Goal: Task Accomplishment & Management: Use online tool/utility

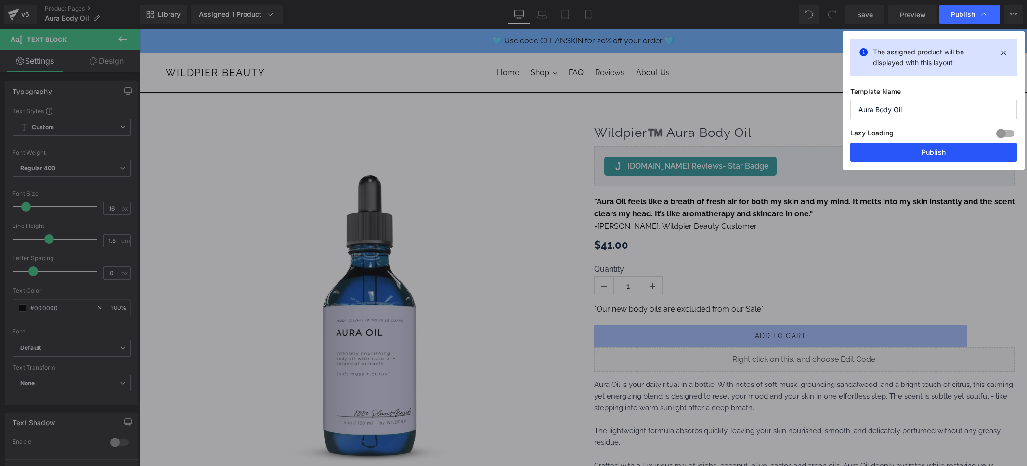
scroll to position [103, 0]
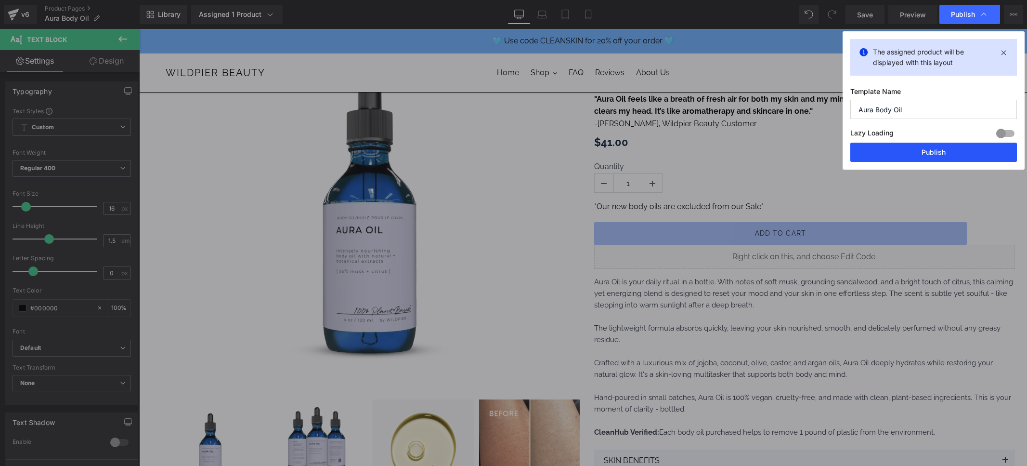
click at [927, 151] on button "Publish" at bounding box center [933, 152] width 167 height 19
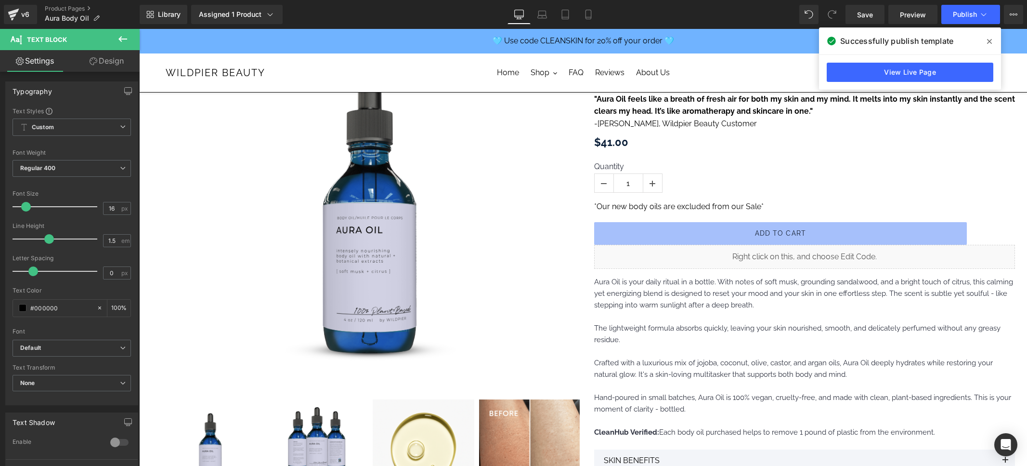
click at [993, 41] on span at bounding box center [989, 41] width 15 height 15
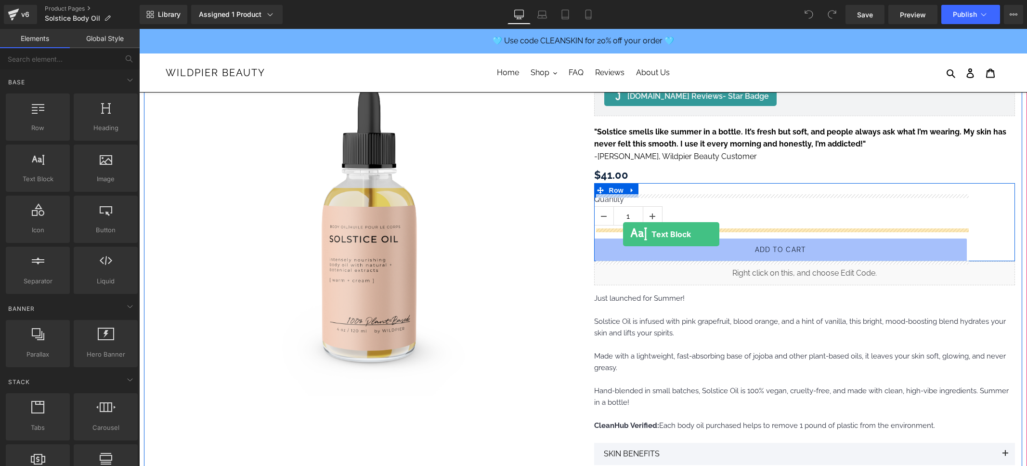
scroll to position [70, 0]
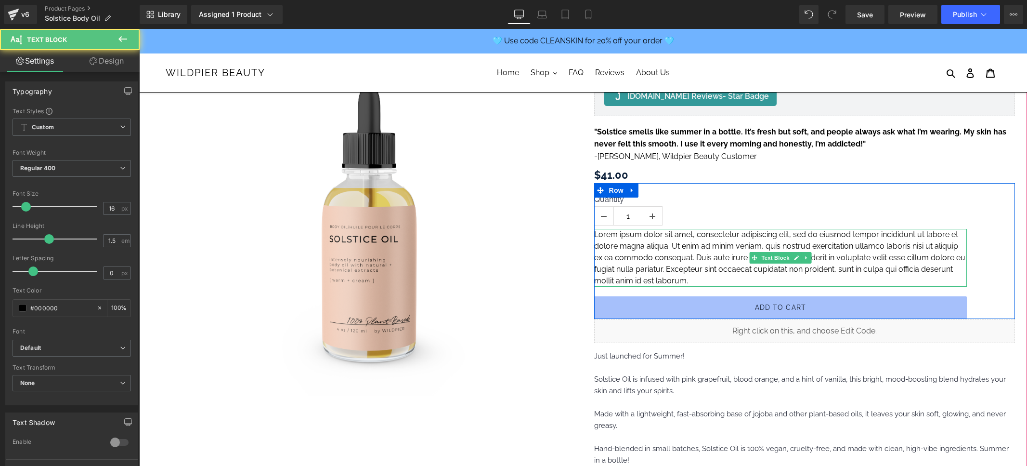
click at [623, 243] on p "Lorem ipsum dolor sit amet, consectetur adipiscing elit, sed do eiusmod tempor …" at bounding box center [780, 258] width 373 height 58
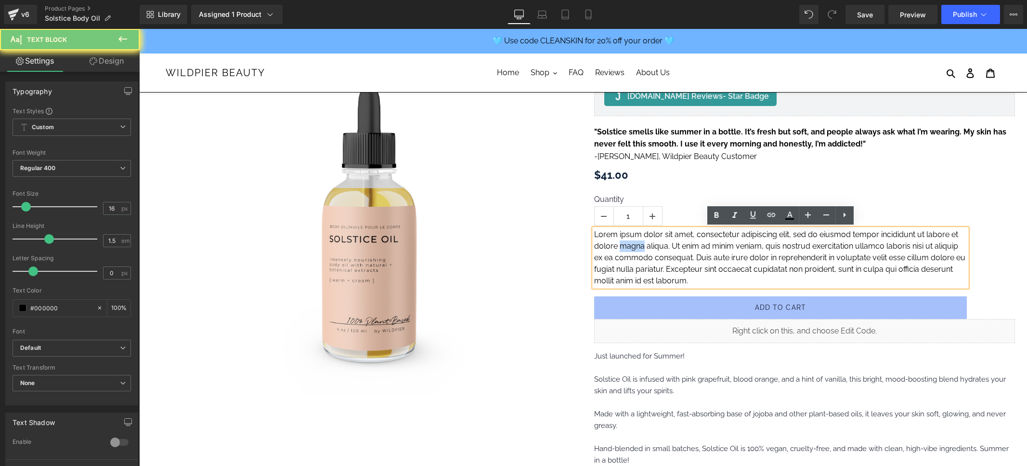
click at [623, 243] on p "Lorem ipsum dolor sit amet, consectetur adipiscing elit, sed do eiusmod tempor …" at bounding box center [780, 258] width 373 height 58
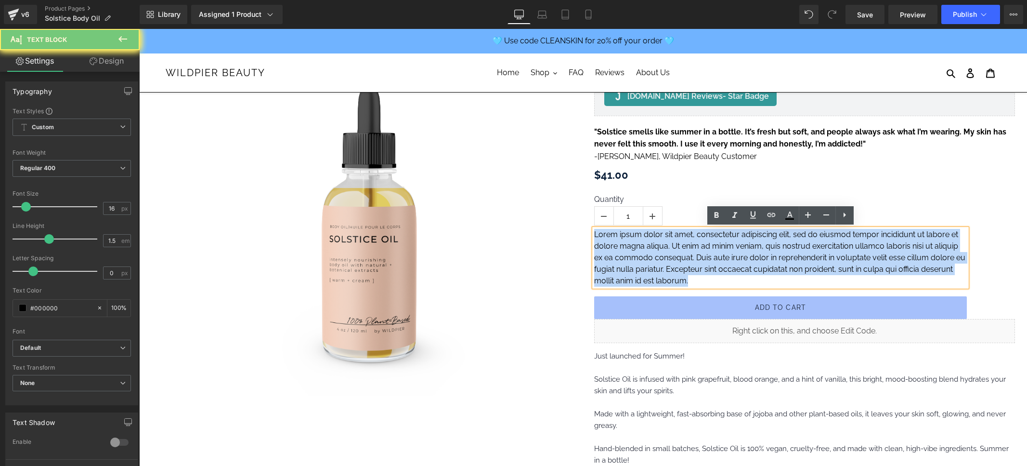
click at [623, 243] on p "Lorem ipsum dolor sit amet, consectetur adipiscing elit, sed do eiusmod tempor …" at bounding box center [780, 258] width 373 height 58
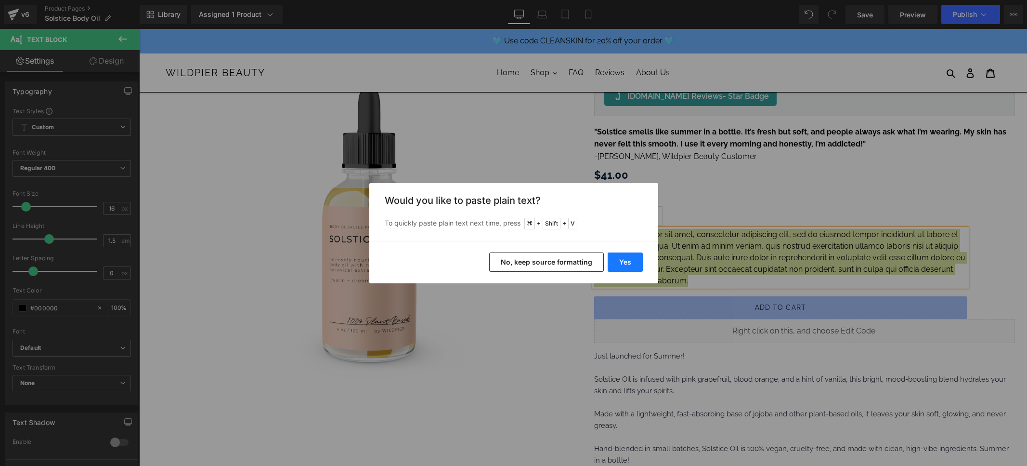
click at [625, 257] on button "Yes" at bounding box center [625, 261] width 35 height 19
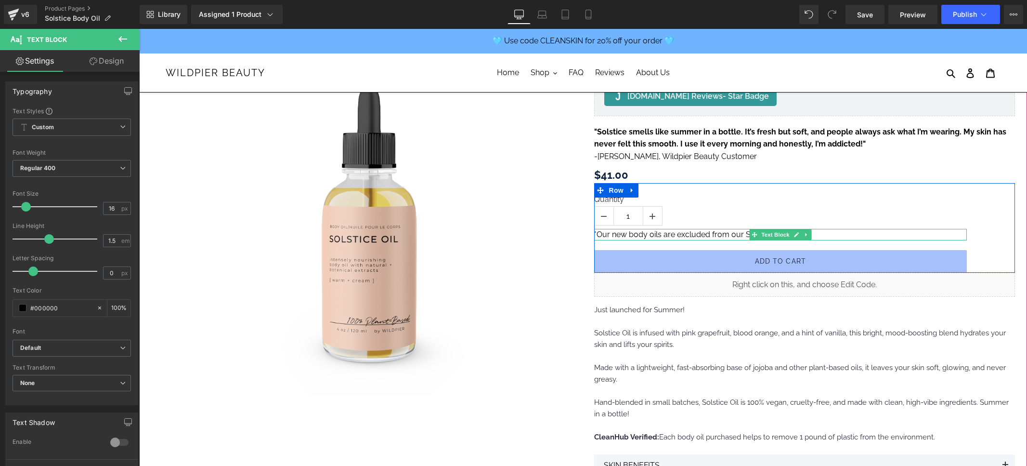
click at [683, 224] on div "Quantity 1" at bounding box center [780, 212] width 373 height 34
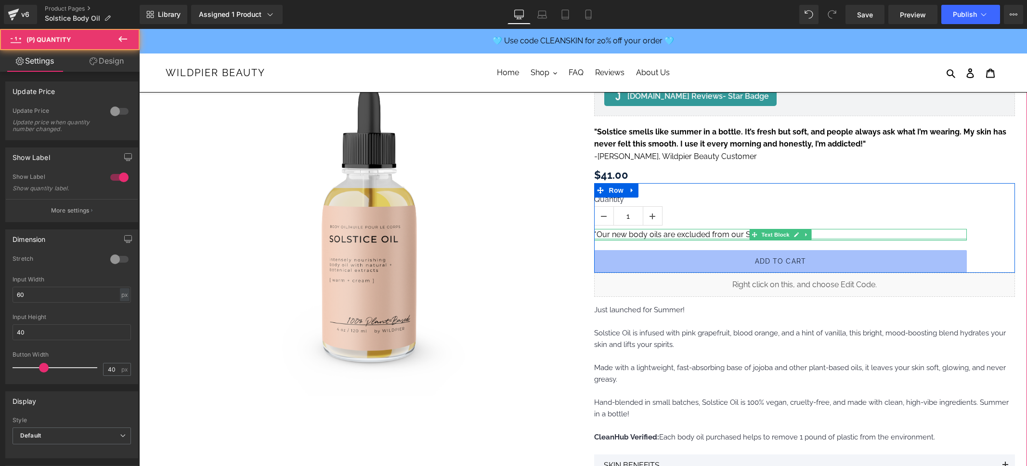
click at [609, 238] on div at bounding box center [780, 239] width 373 height 2
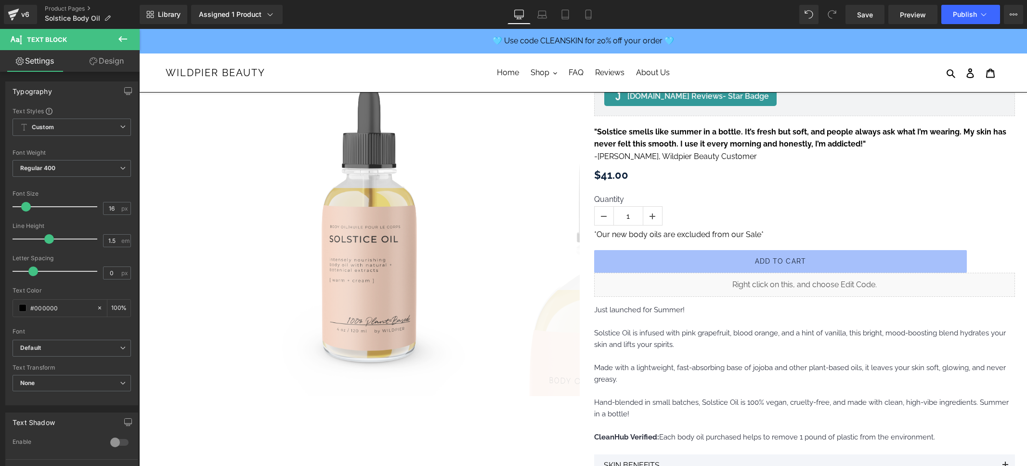
click at [120, 65] on link "Design" at bounding box center [107, 61] width 70 height 22
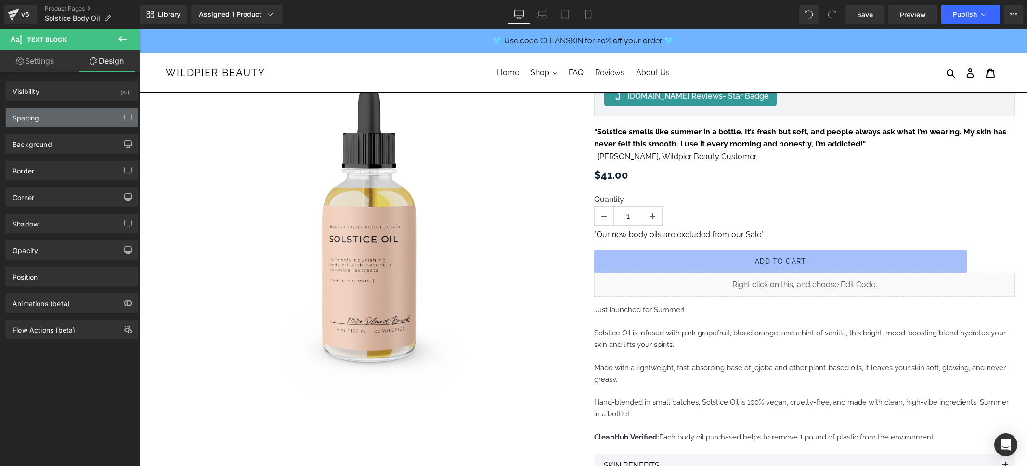
click at [78, 121] on div "Spacing" at bounding box center [72, 117] width 132 height 18
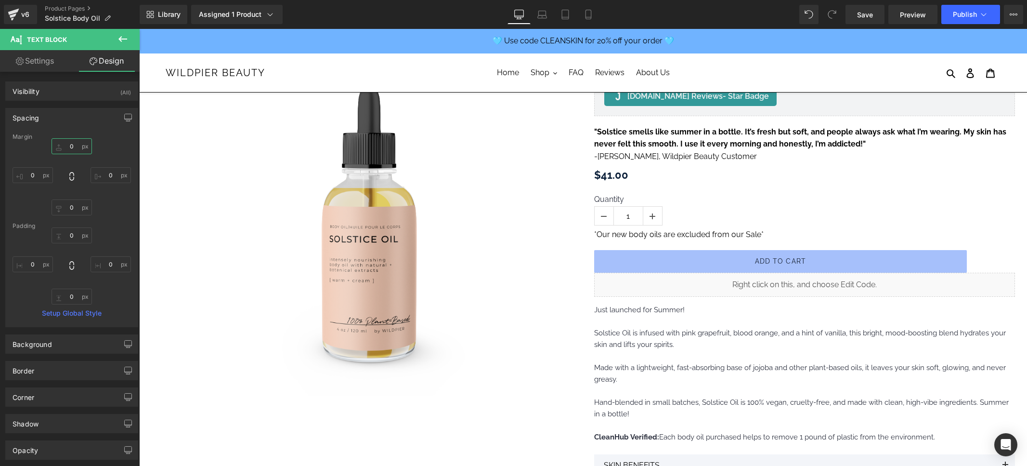
click at [67, 147] on input "0" at bounding box center [72, 146] width 40 height 16
type input "10"
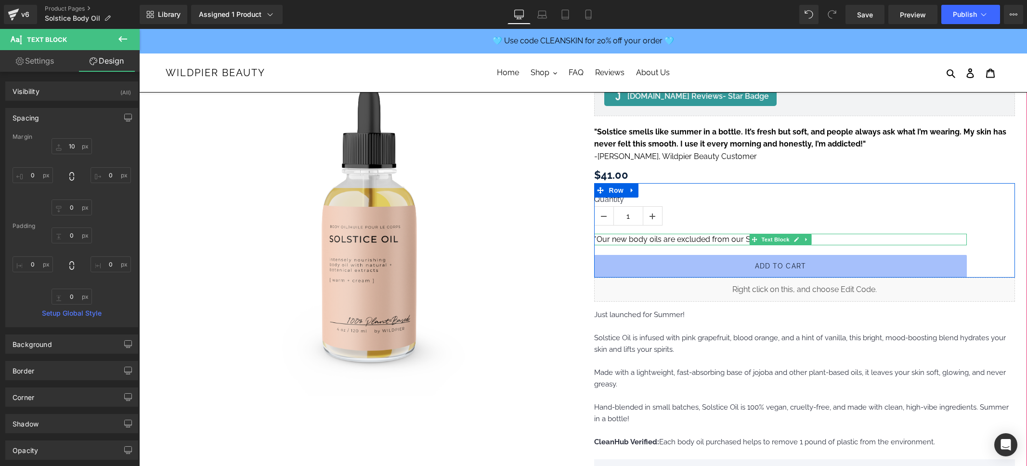
click at [622, 238] on p "*Our new body oils are excluded from our Sale*" at bounding box center [780, 240] width 373 height 12
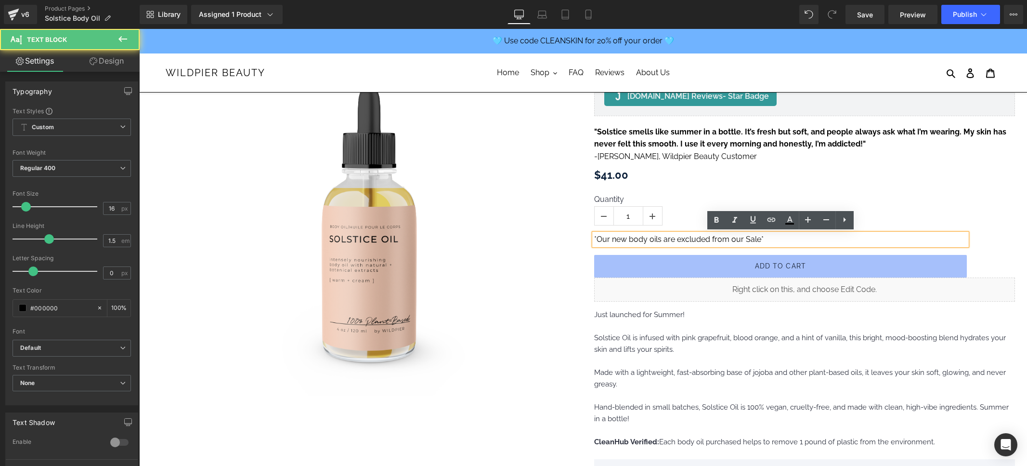
click at [622, 238] on p "*Our new body oils are excluded from our Sale*" at bounding box center [780, 240] width 373 height 12
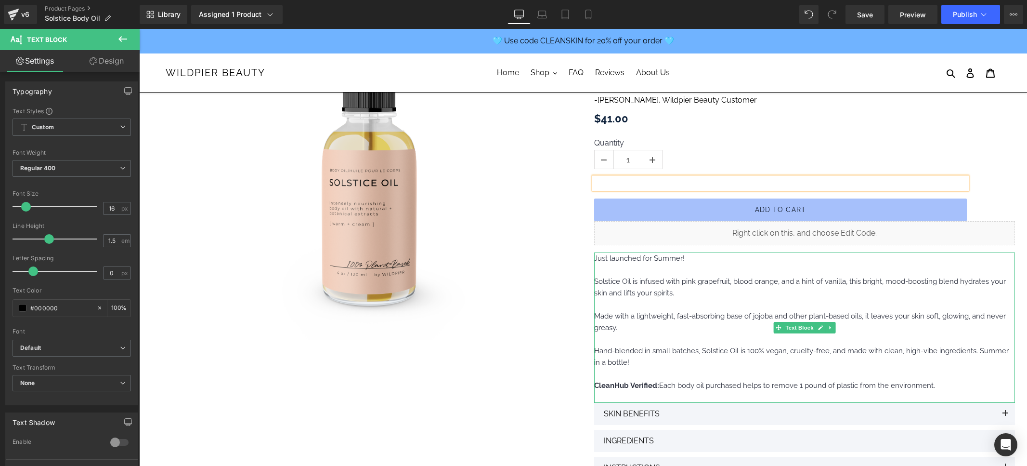
scroll to position [160, 0]
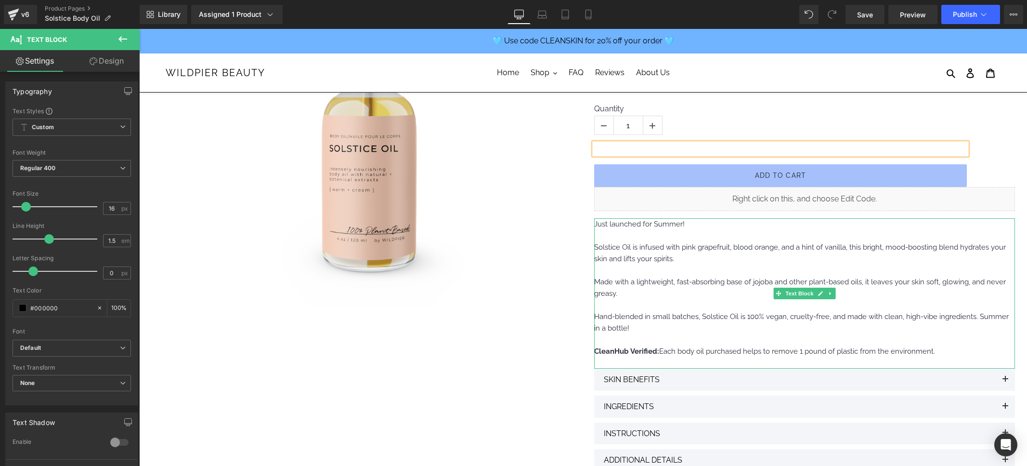
click at [730, 338] on p at bounding box center [804, 340] width 421 height 12
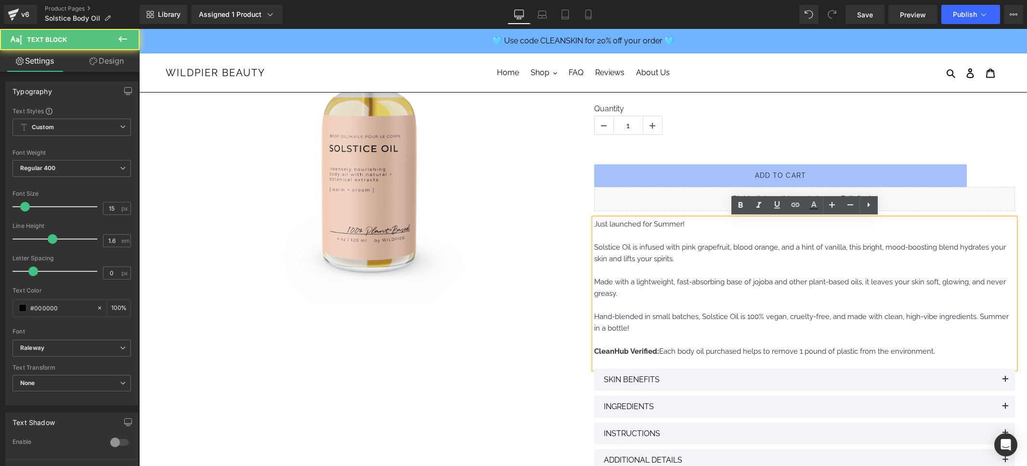
click at [708, 336] on p at bounding box center [804, 340] width 421 height 12
click at [946, 351] on p "CleanHub Verified: Each body oil purchased helps to remove 1 pound of plastic f…" at bounding box center [804, 351] width 421 height 12
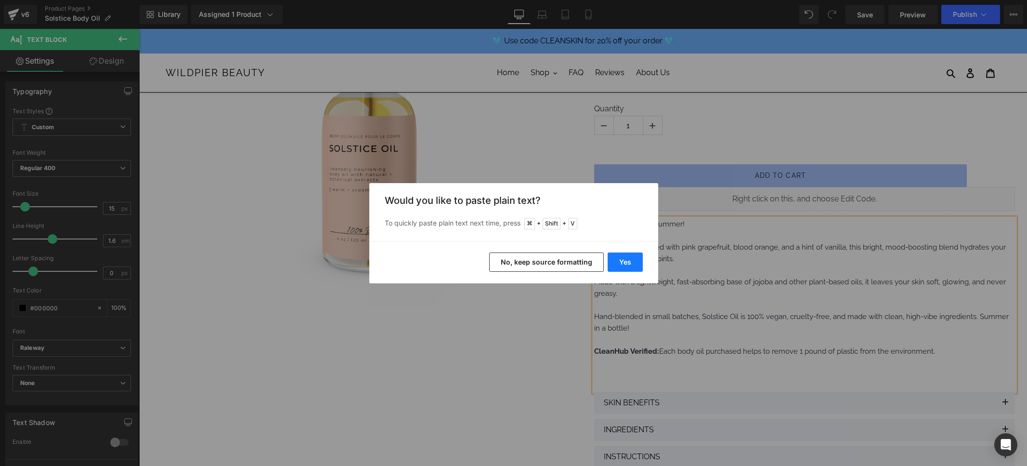
click at [613, 264] on button "Yes" at bounding box center [625, 261] width 35 height 19
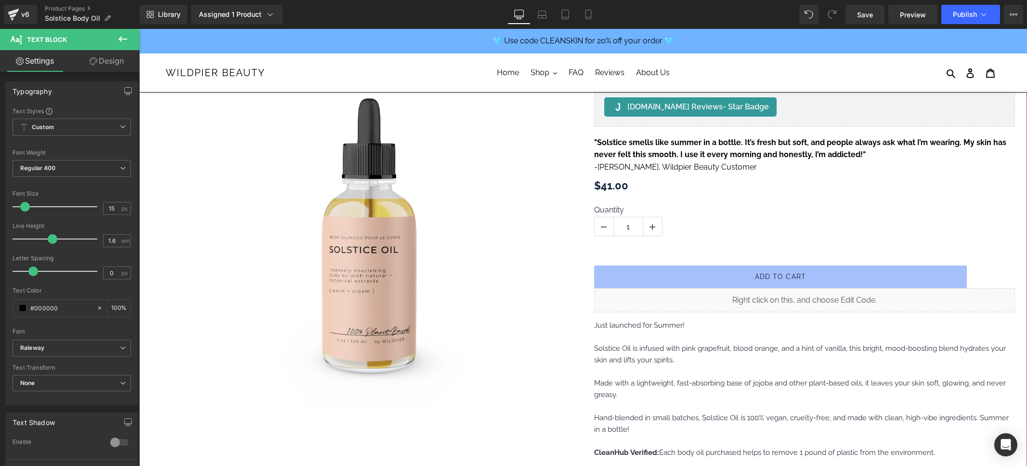
scroll to position [17, 0]
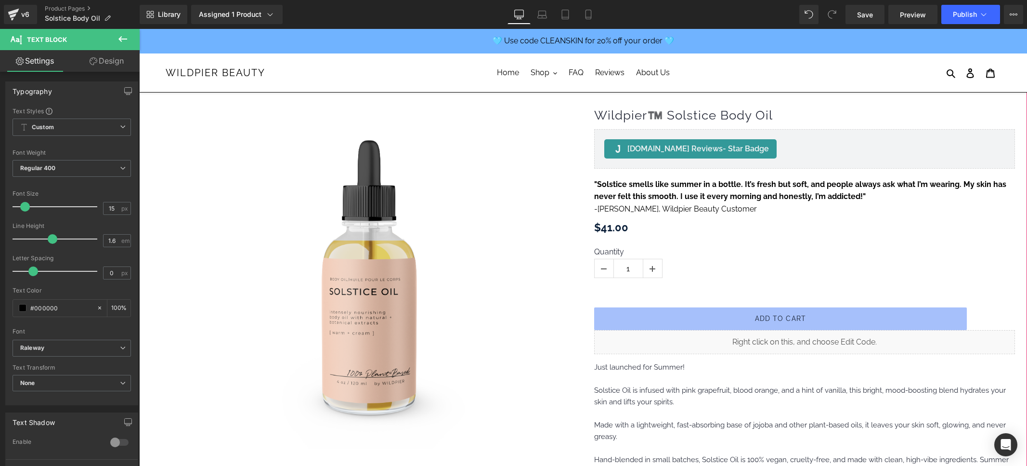
click at [616, 291] on p at bounding box center [780, 292] width 373 height 12
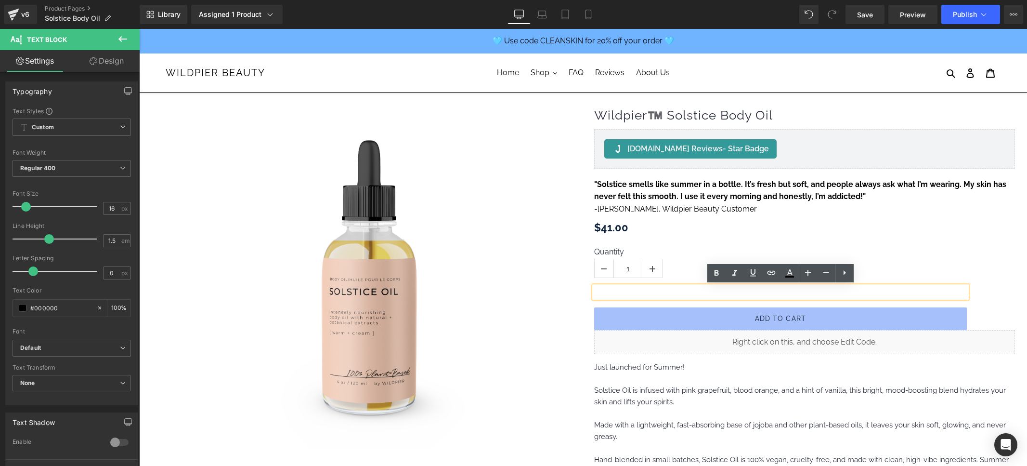
click at [942, 298] on div at bounding box center [780, 292] width 373 height 12
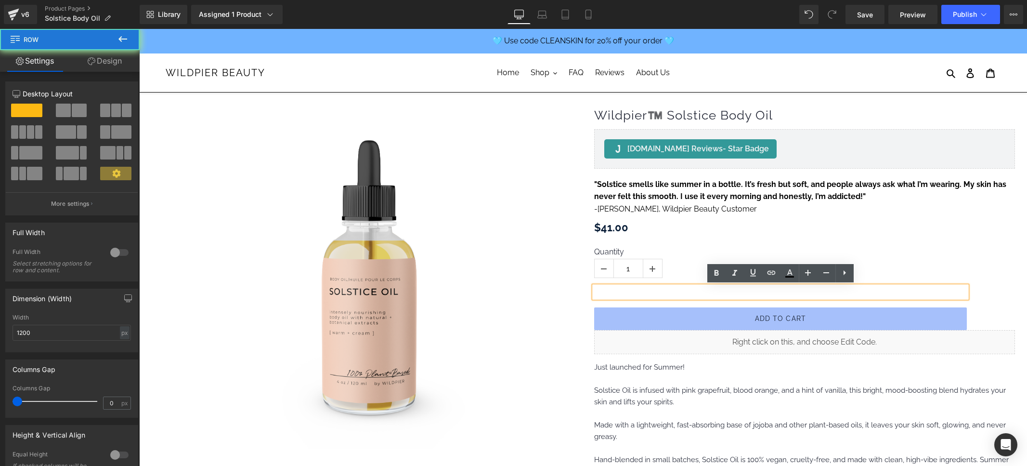
click at [772, 242] on div "Quantity 1 (P) Quantity Text Block Add To Cart (P) Cart Button Row" at bounding box center [804, 282] width 421 height 94
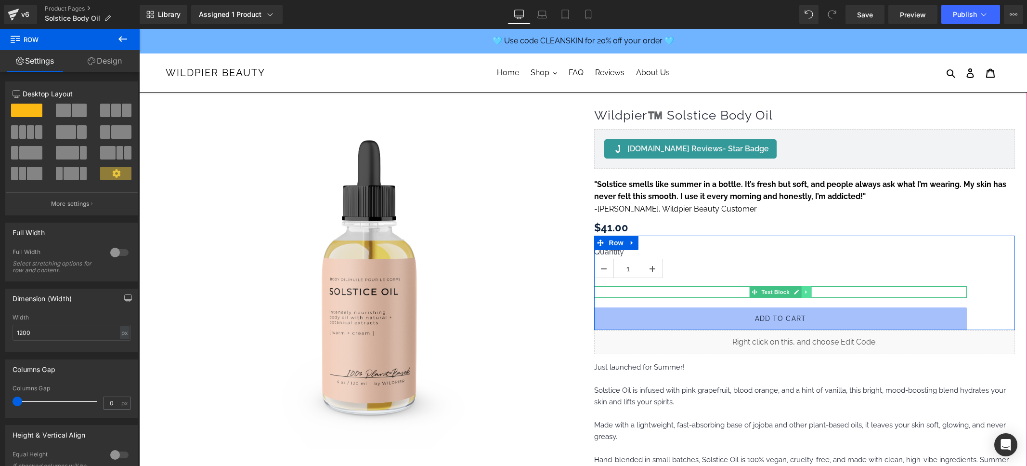
click at [806, 293] on icon at bounding box center [806, 292] width 5 height 6
click at [812, 293] on icon at bounding box center [811, 291] width 5 height 5
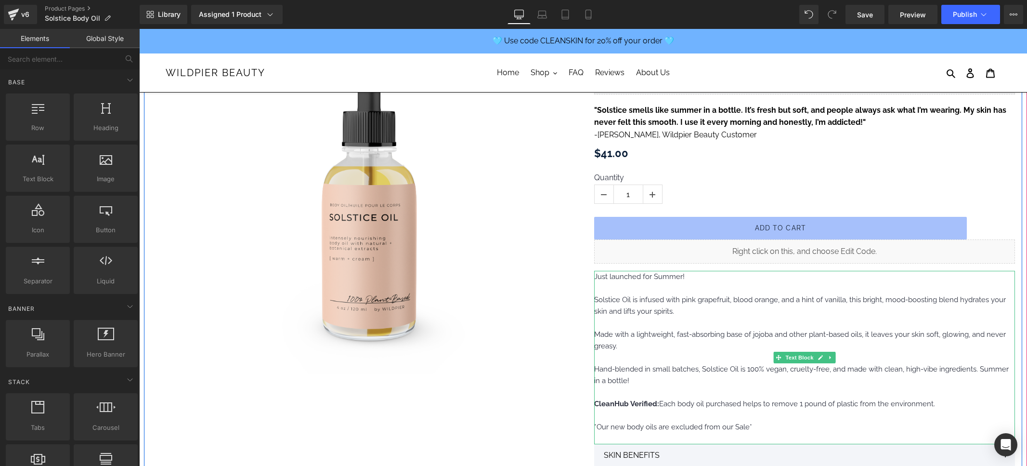
scroll to position [211, 0]
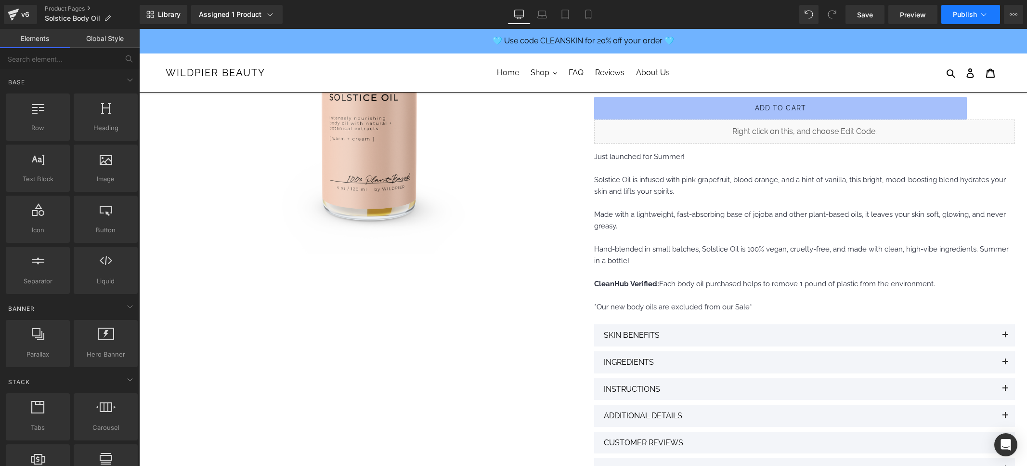
click at [960, 15] on span "Publish" at bounding box center [965, 15] width 24 height 8
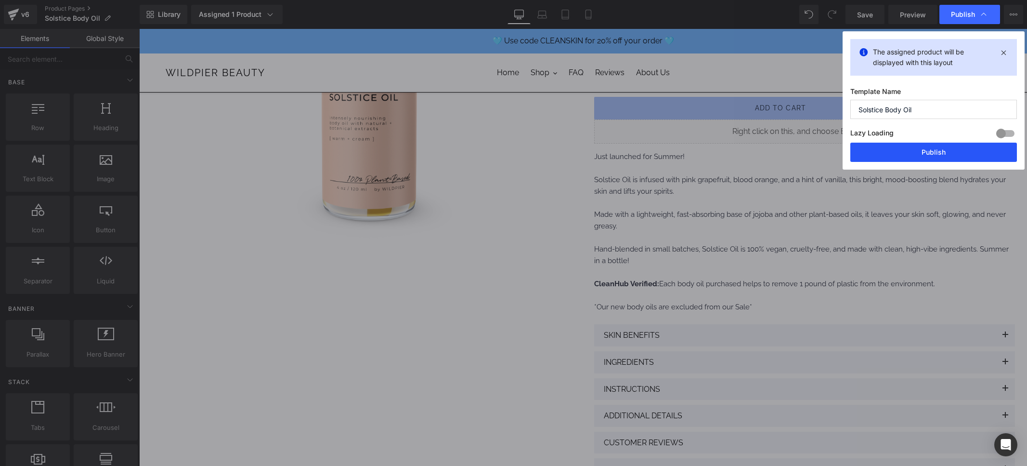
click at [929, 150] on button "Publish" at bounding box center [933, 152] width 167 height 19
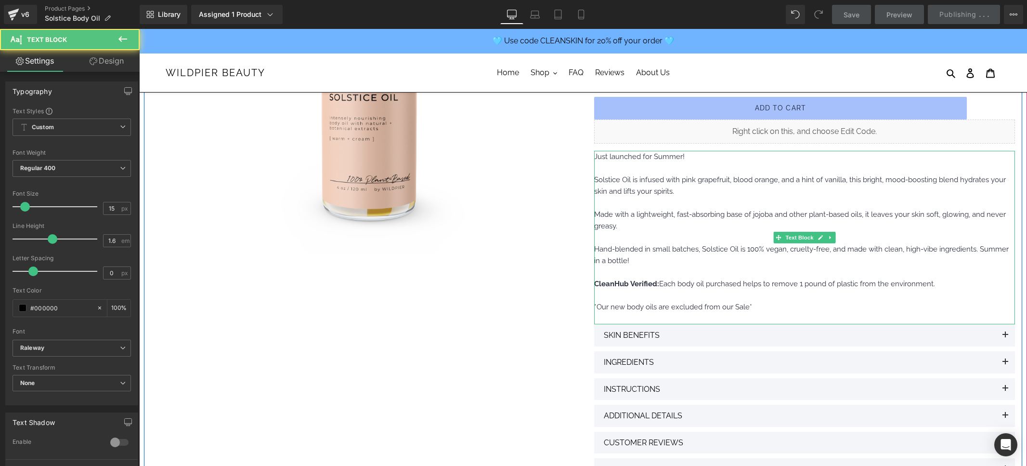
click at [664, 310] on span "*Our new body oils are excluded from our Sale*" at bounding box center [673, 306] width 158 height 9
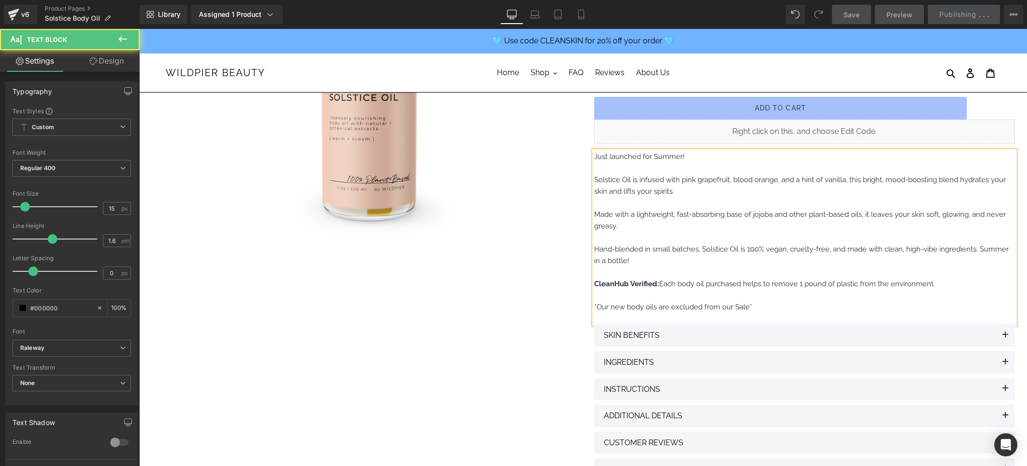
click at [664, 310] on span "*Our new body oils are excluded from our Sale*" at bounding box center [673, 306] width 158 height 9
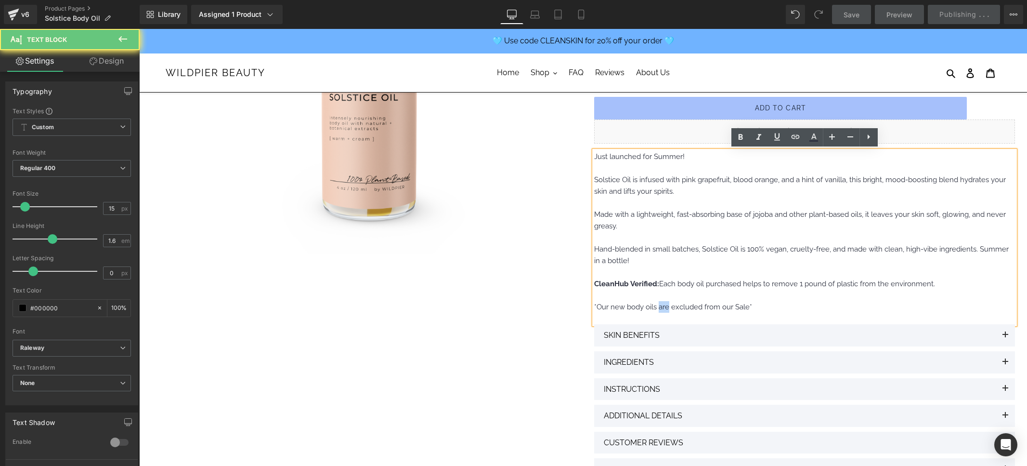
click at [664, 310] on span "*Our new body oils are excluded from our Sale*" at bounding box center [673, 306] width 158 height 9
copy span "*Our new body oils are excluded from our Sale*"
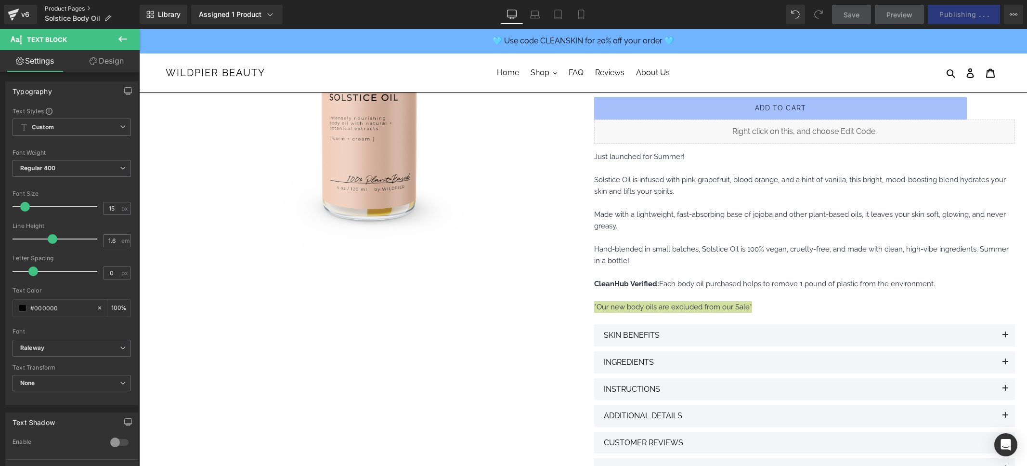
click at [73, 9] on link "Product Pages" at bounding box center [92, 9] width 95 height 8
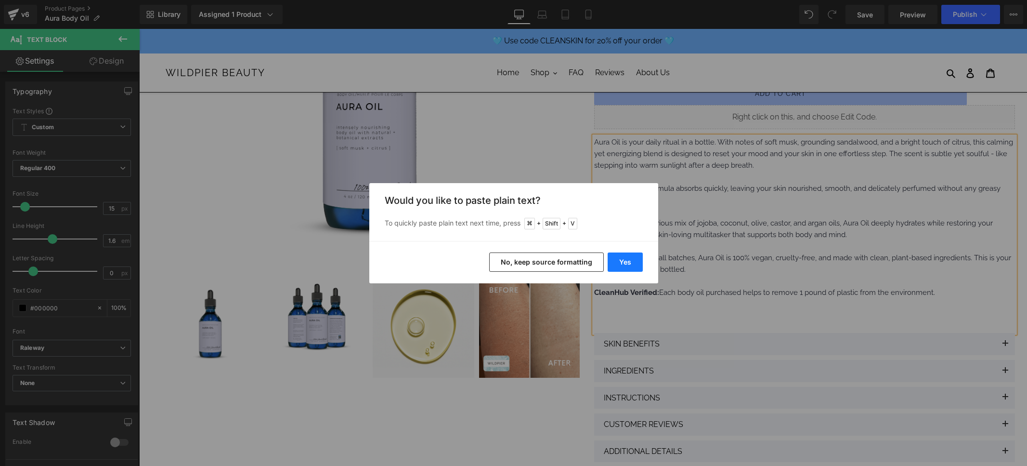
click at [629, 261] on button "Yes" at bounding box center [625, 261] width 35 height 19
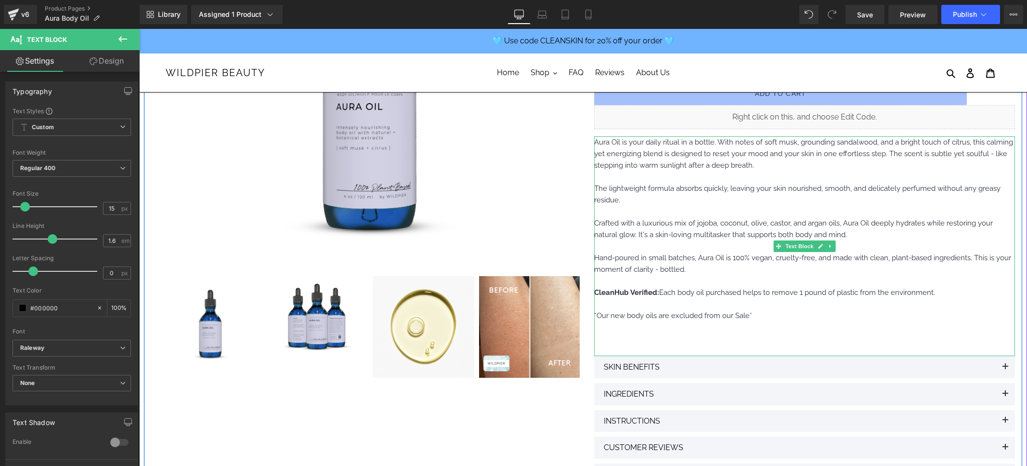
click at [669, 330] on p at bounding box center [804, 327] width 421 height 12
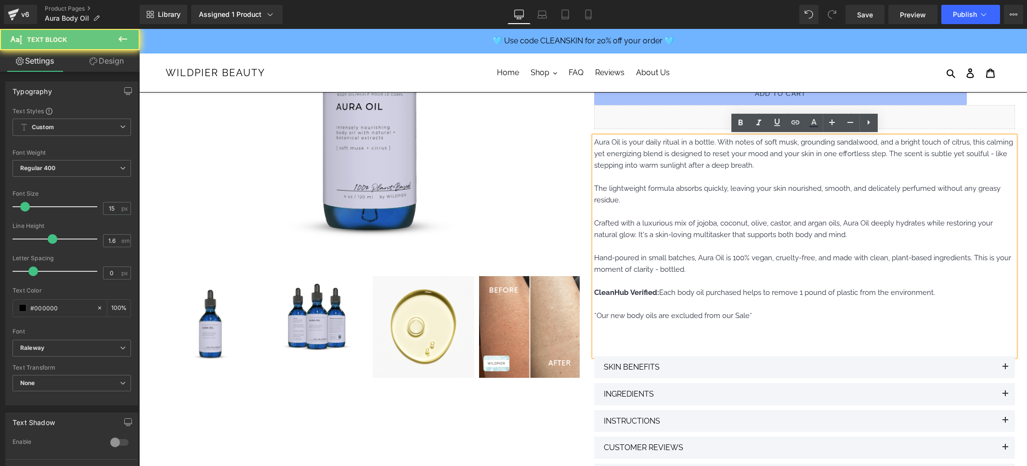
click at [656, 342] on p at bounding box center [804, 339] width 421 height 12
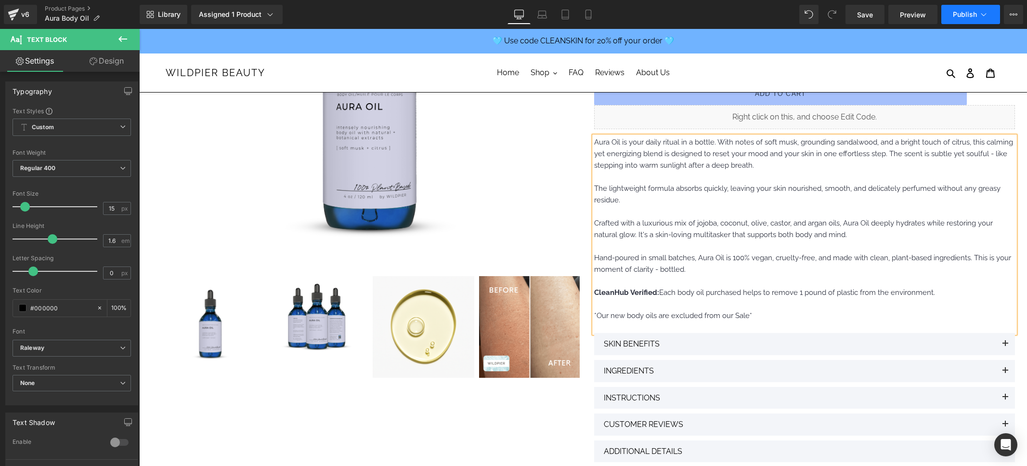
click at [963, 7] on button "Publish" at bounding box center [971, 14] width 59 height 19
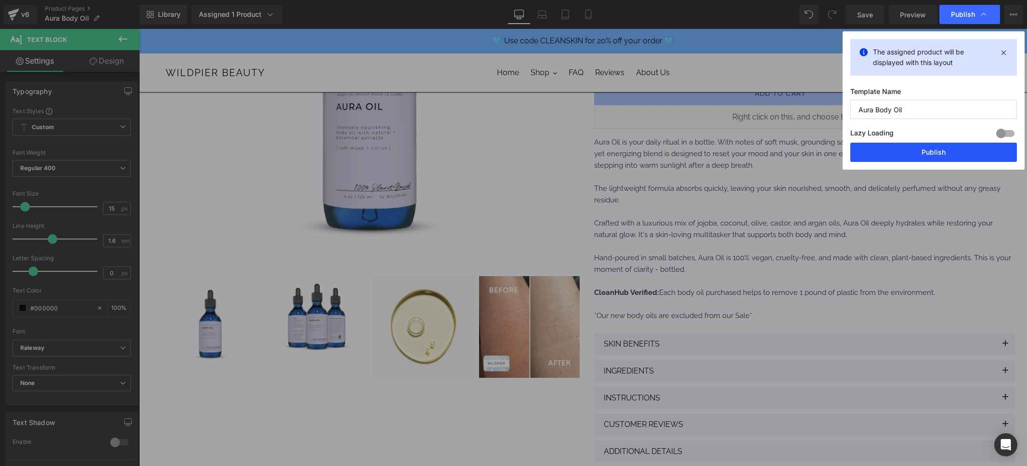
click at [912, 154] on button "Publish" at bounding box center [933, 152] width 167 height 19
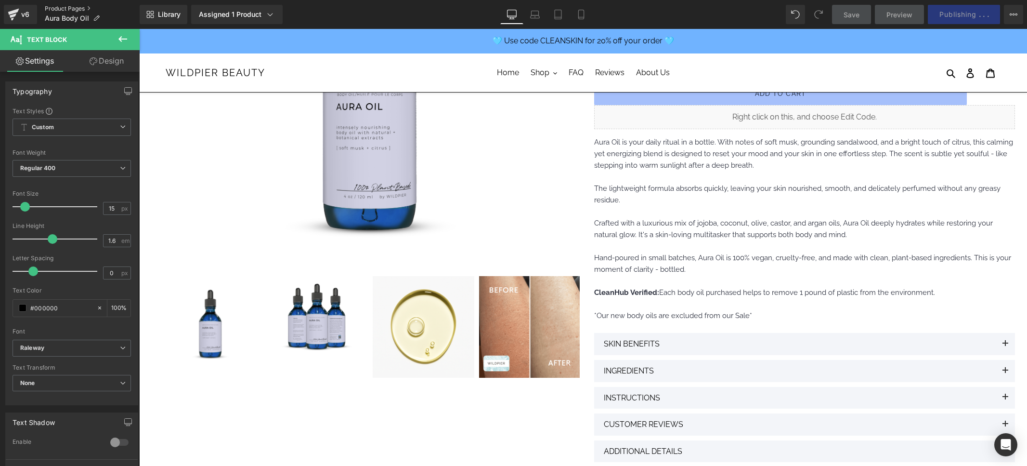
click at [52, 5] on link "Product Pages" at bounding box center [92, 9] width 95 height 8
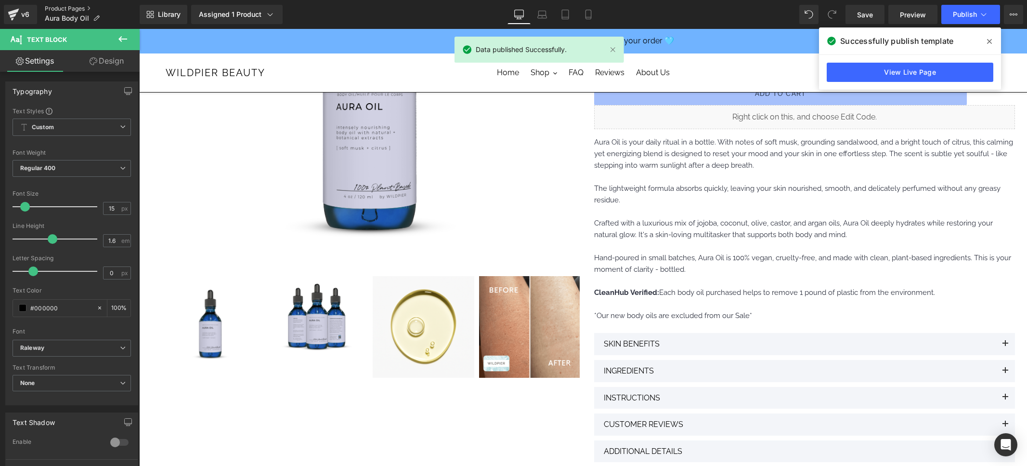
click at [51, 10] on link "Product Pages" at bounding box center [92, 9] width 95 height 8
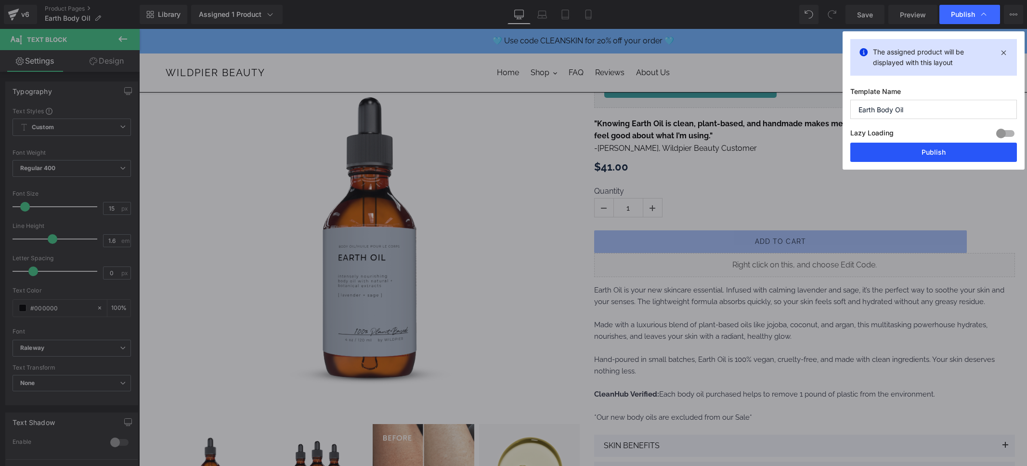
click at [918, 154] on button "Publish" at bounding box center [933, 152] width 167 height 19
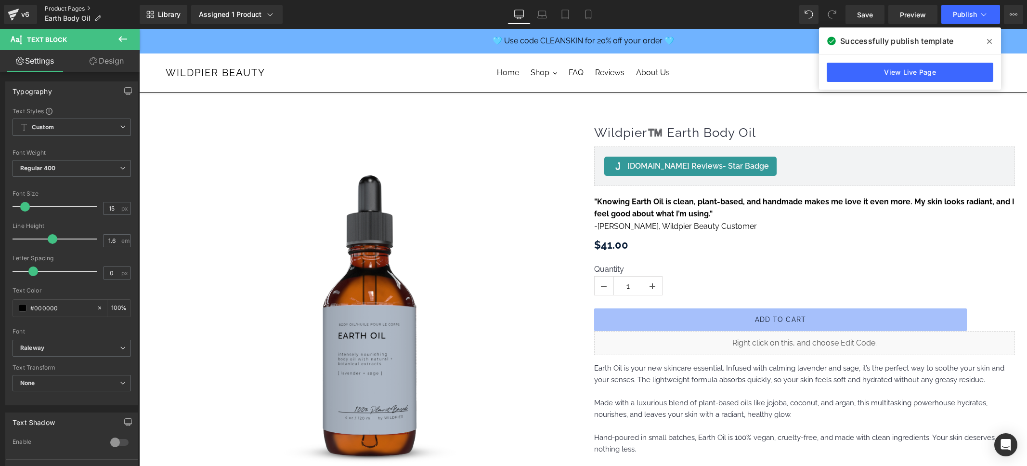
click at [78, 6] on link "Product Pages" at bounding box center [92, 9] width 95 height 8
